Goal: Find specific page/section: Find specific page/section

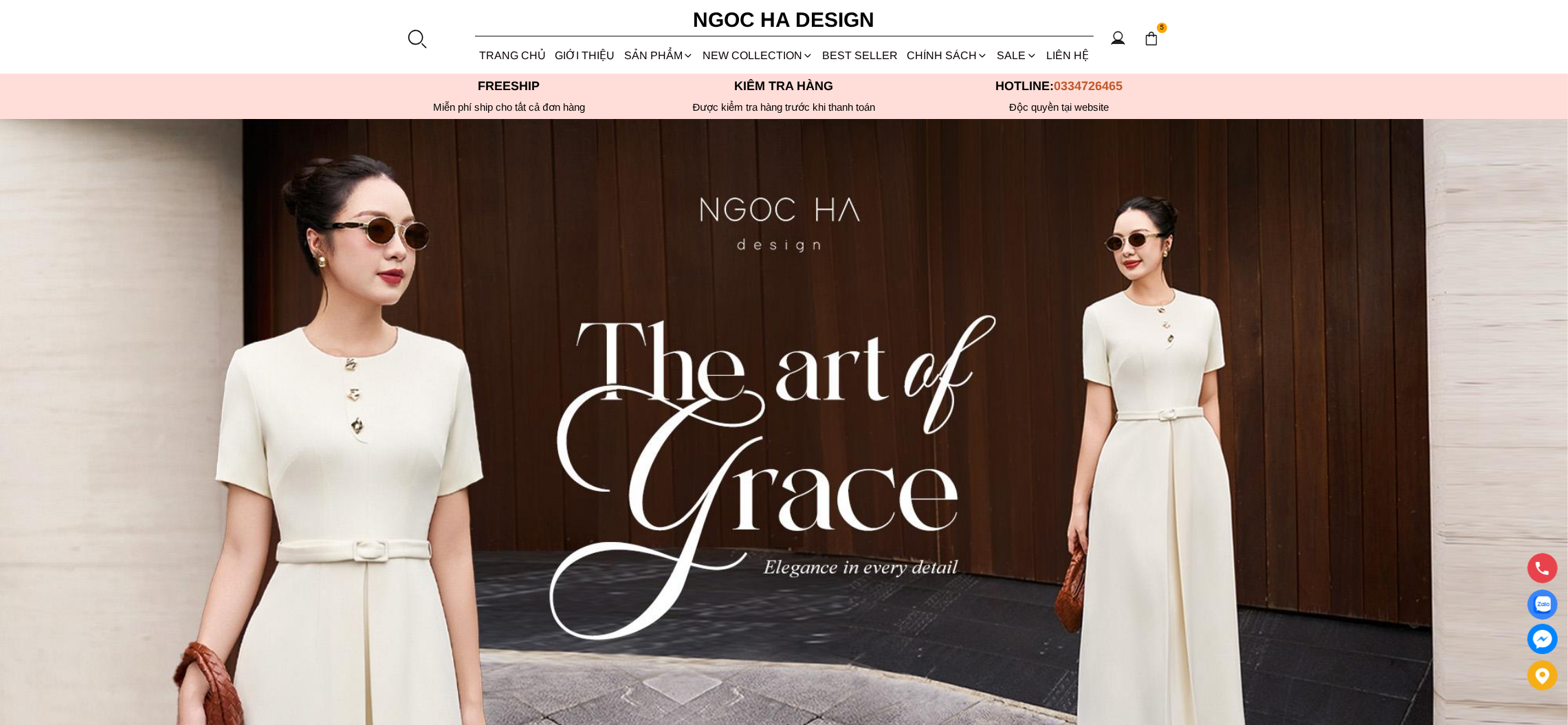
click at [414, 39] on div at bounding box center [417, 38] width 20 height 20
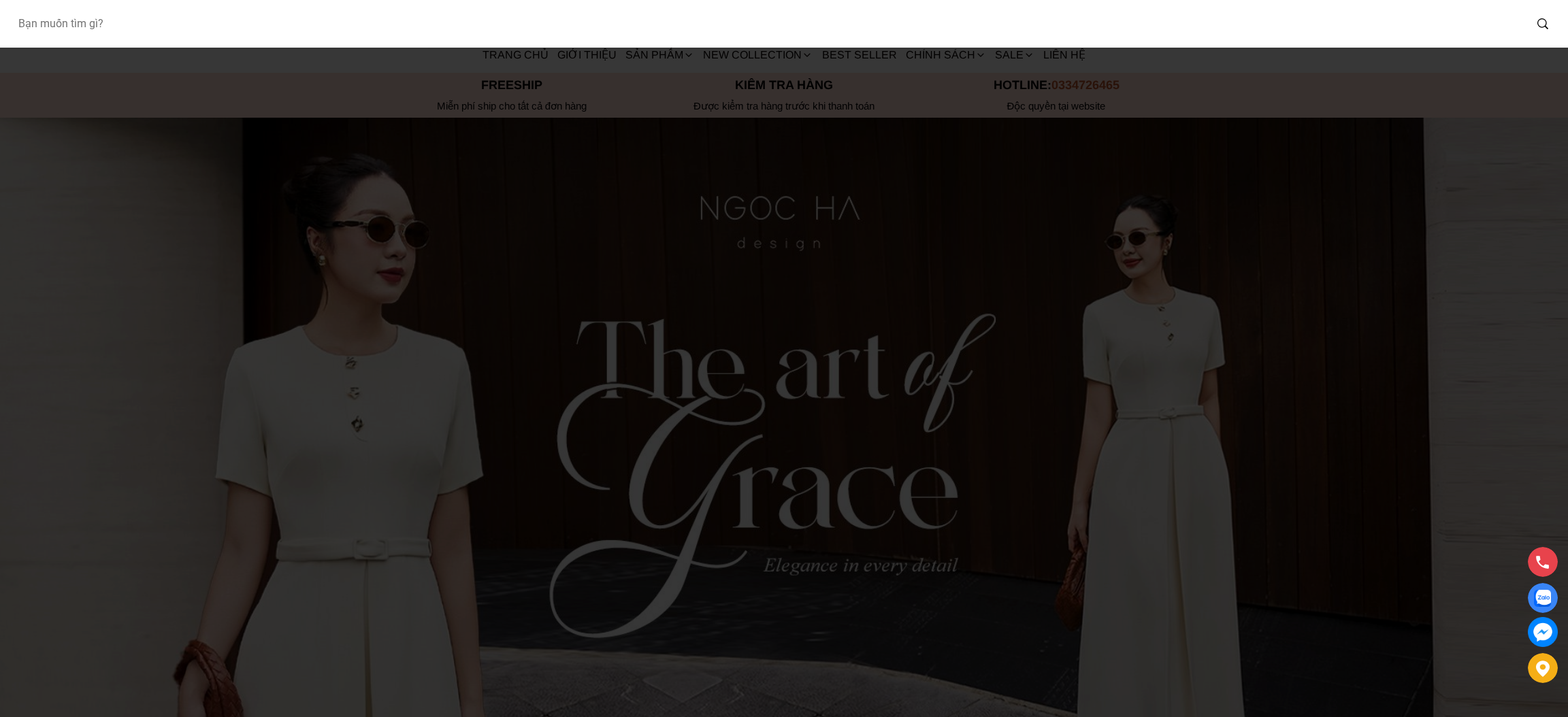
click at [109, 26] on input "Input search Bạn muốn tìm gì?" at bounding box center [765, 24] width 1518 height 31
type input "bj127"
